Goal: Navigation & Orientation: Find specific page/section

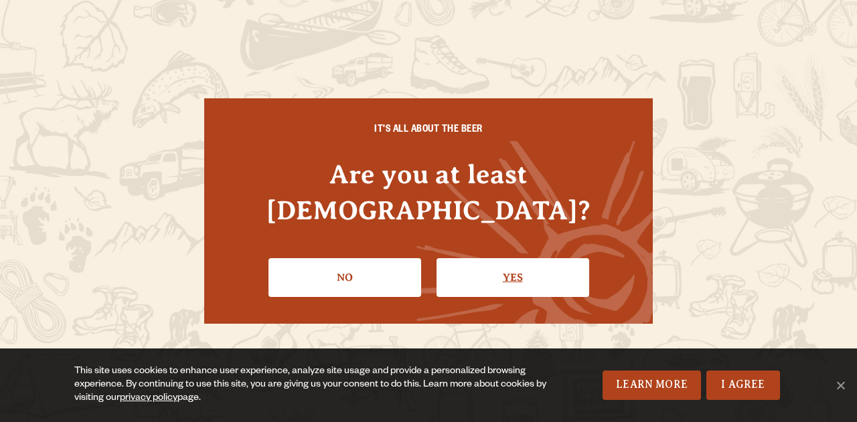
click at [475, 258] on link "Yes" at bounding box center [513, 277] width 153 height 39
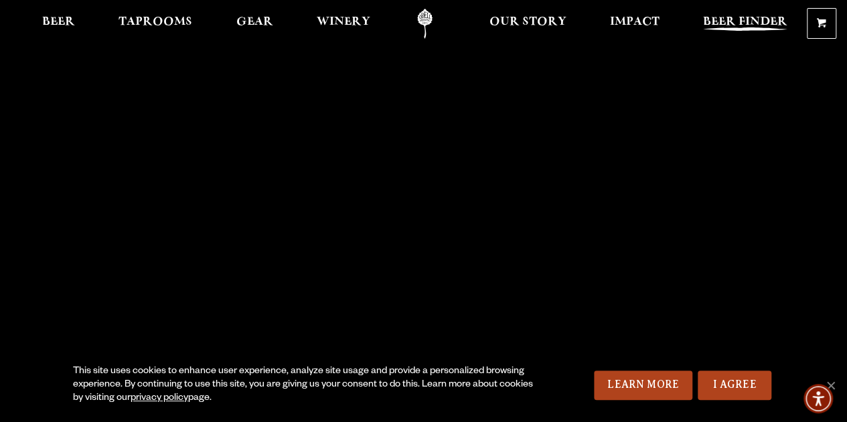
click at [727, 17] on span "Beer Finder" at bounding box center [745, 22] width 84 height 11
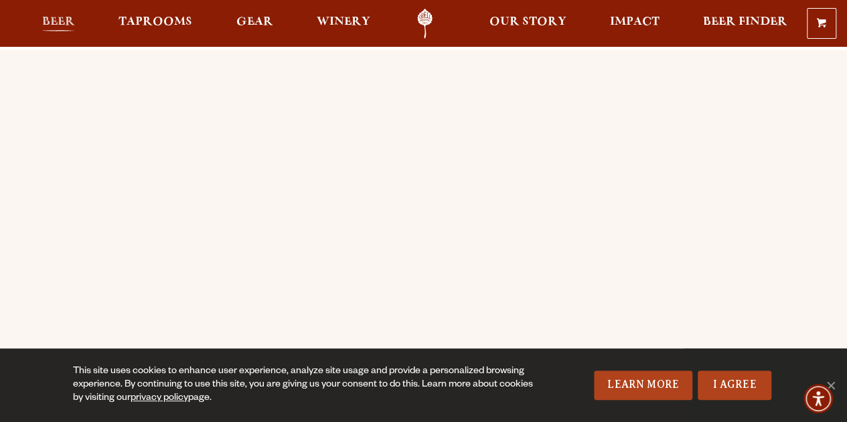
click at [65, 23] on span "Beer" at bounding box center [58, 22] width 33 height 11
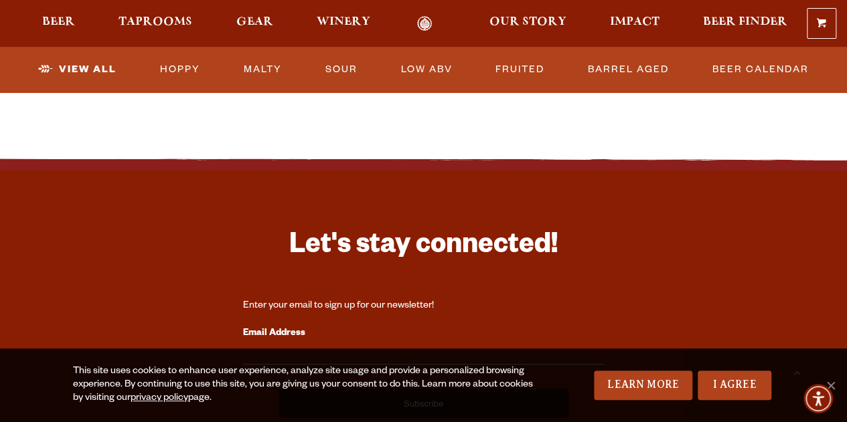
scroll to position [3140, 0]
